Goal: Communication & Community: Participate in discussion

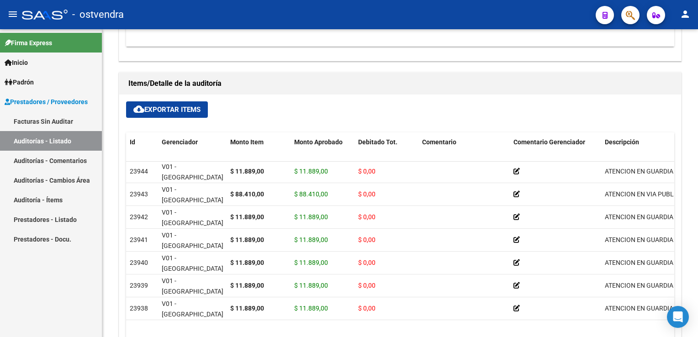
scroll to position [625, 0]
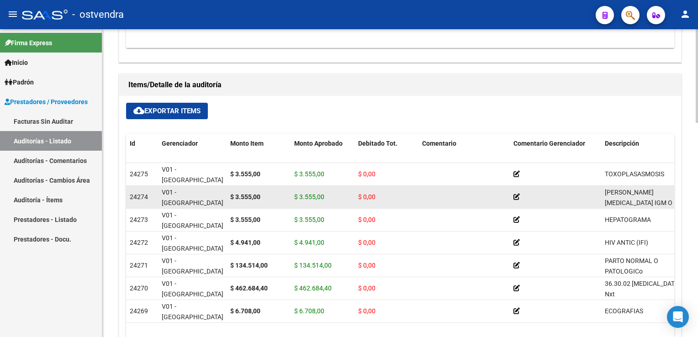
scroll to position [594, 0]
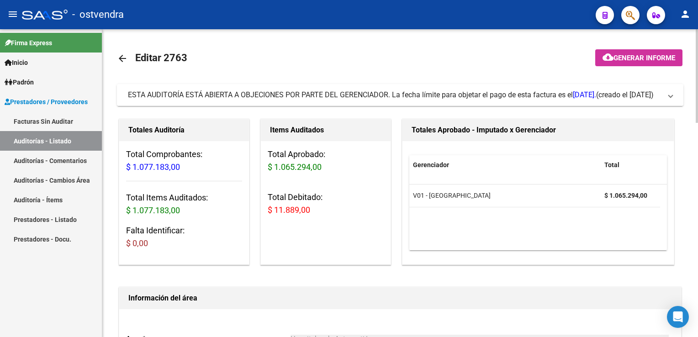
click at [668, 97] on span "ESTA AUDITORÍA ESTÁ ABIERTA A OBJECIONES POR PARTE DEL GERENCIADOR. La fecha lí…" at bounding box center [398, 95] width 541 height 10
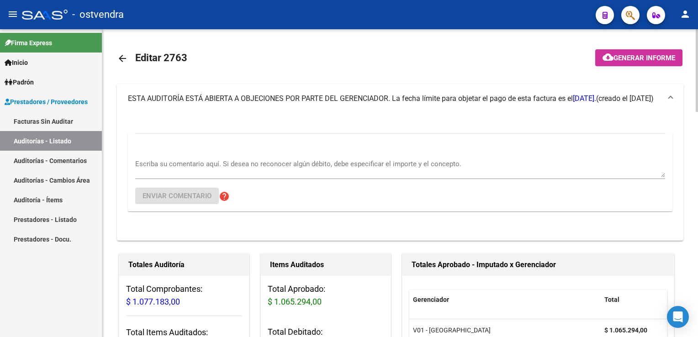
click at [184, 159] on textarea "Escriba su comentario aquí. Si desea no reconocer algún débito, debe especifica…" at bounding box center [400, 168] width 530 height 18
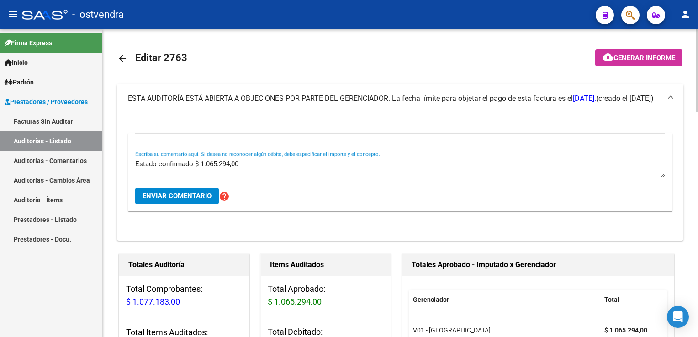
type textarea "Estado confirmado $ 1.065.294,00"
click at [179, 195] on span "Enviar comentario" at bounding box center [176, 196] width 69 height 8
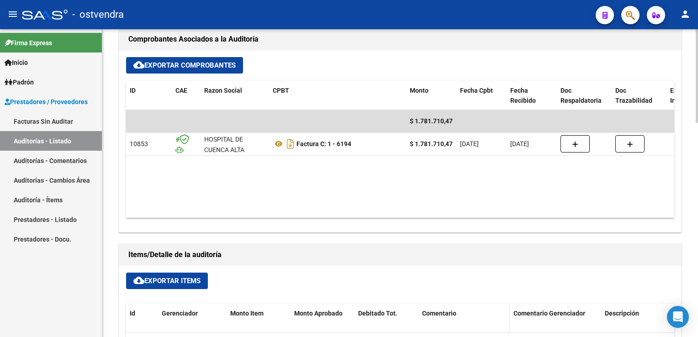
scroll to position [411, 0]
